Goal: Browse casually

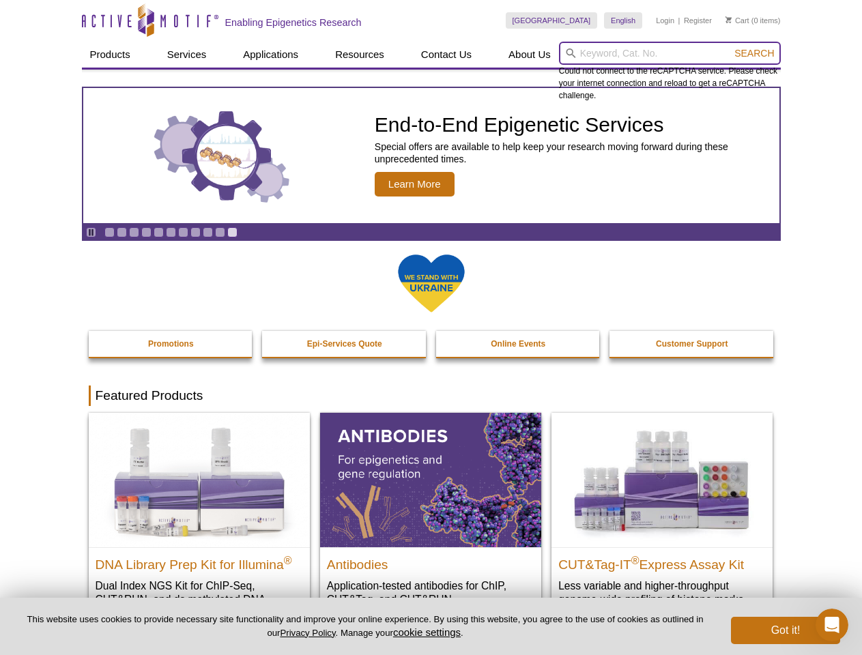
click at [669, 53] on input "search" at bounding box center [670, 53] width 222 height 23
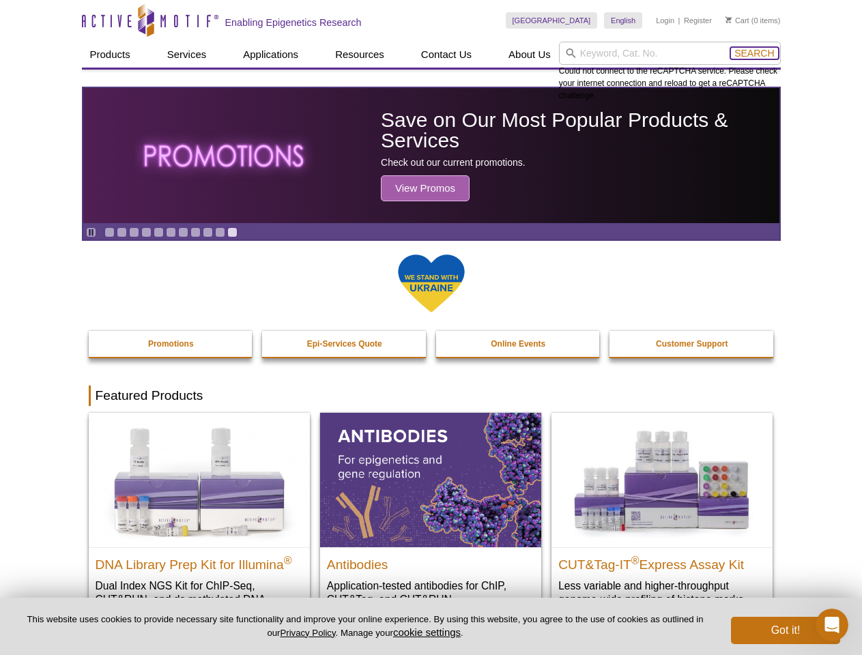
click at [754, 53] on span "Search" at bounding box center [754, 53] width 40 height 11
click at [91, 232] on icon "Pause" at bounding box center [91, 232] width 9 height 9
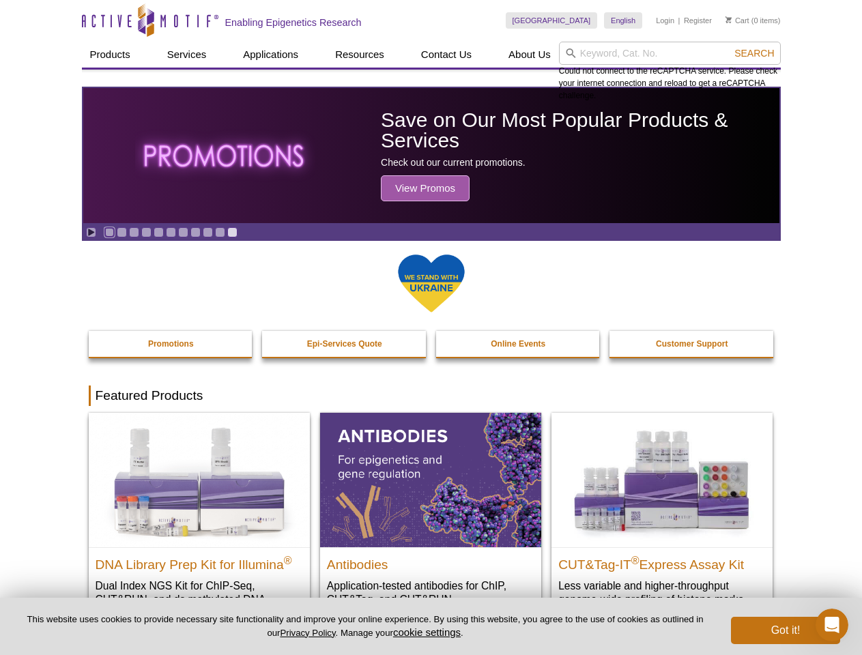
click at [109, 232] on link "Go to slide 1" at bounding box center [109, 232] width 10 height 10
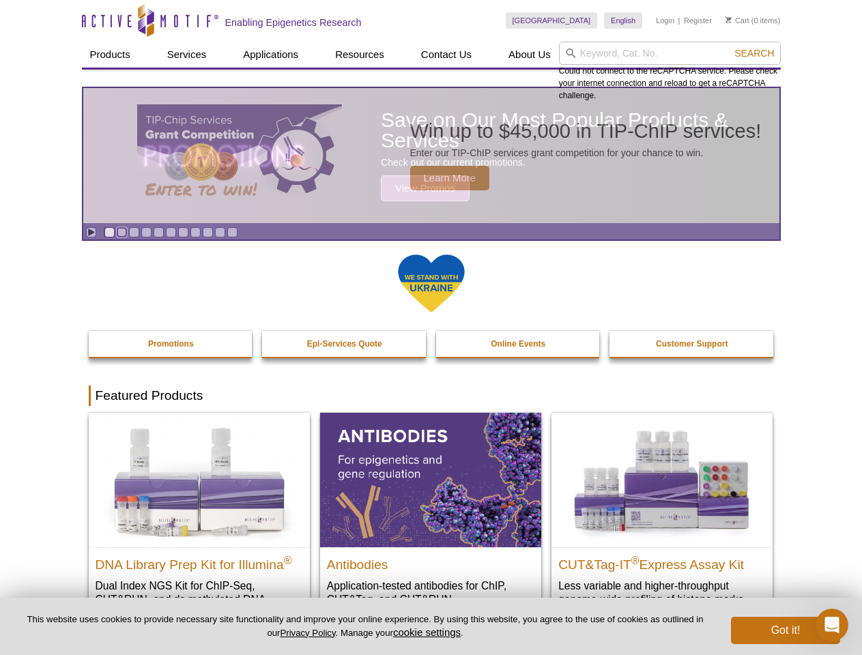
click at [121, 232] on link "Go to slide 2" at bounding box center [122, 232] width 10 height 10
click at [134, 232] on link "Go to slide 3" at bounding box center [134, 232] width 10 height 10
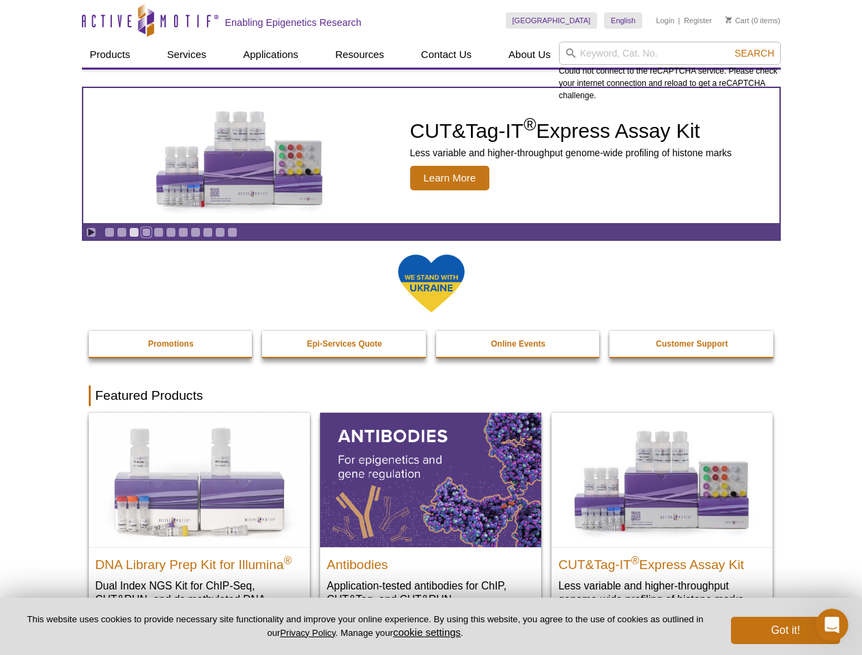
click at [146, 232] on link "Go to slide 4" at bounding box center [146, 232] width 10 height 10
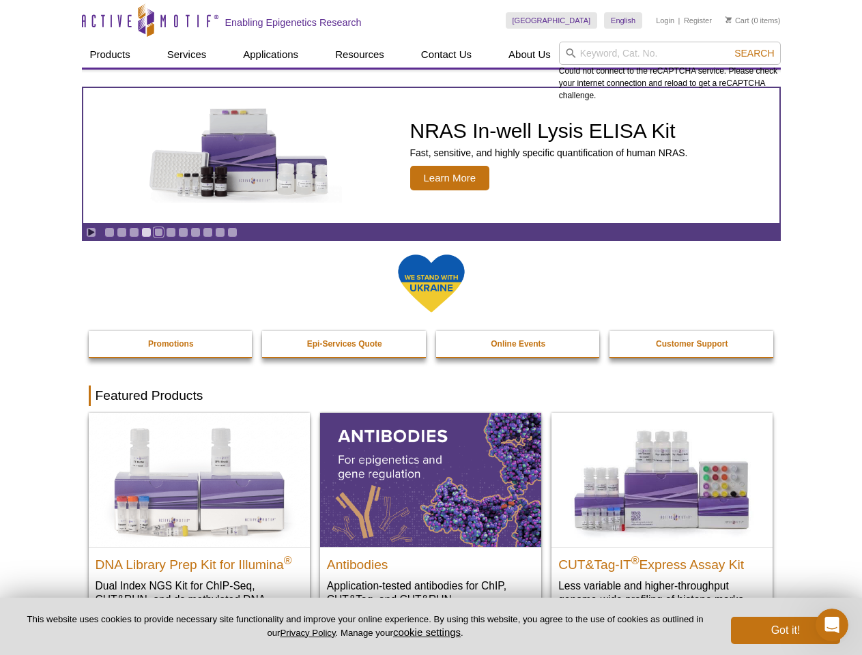
click at [158, 232] on link "Go to slide 5" at bounding box center [159, 232] width 10 height 10
